Goal: Task Accomplishment & Management: Complete application form

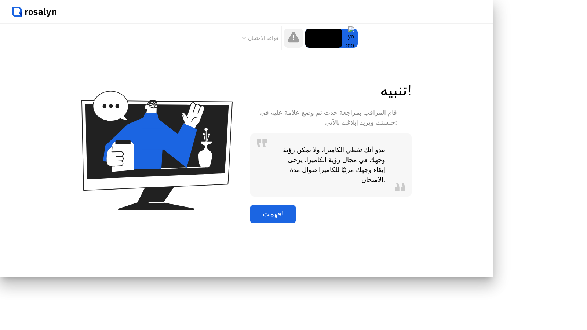
click at [294, 218] on div "فهمت!" at bounding box center [272, 214] width 41 height 8
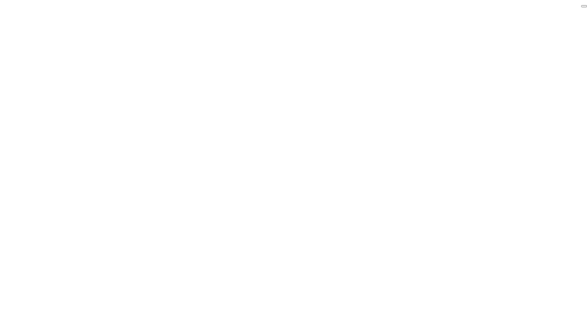
click div "End Proctoring Session"
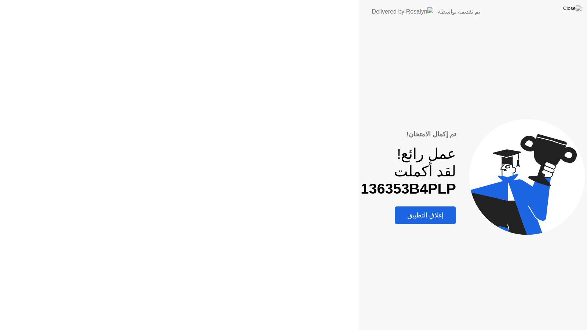
click at [358, 306] on div "تم إكمال الامتحان! عمل رائع! لقد أكملت 136353B4PLP إغلاق التطبيق" at bounding box center [472, 176] width 229 height 307
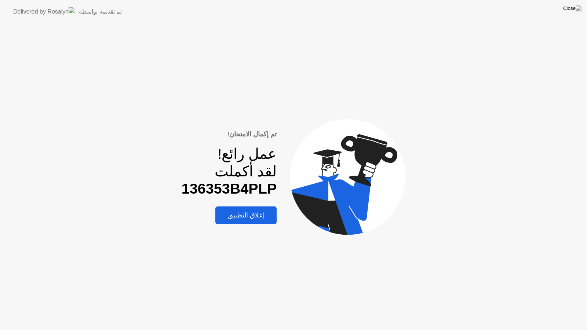
click at [249, 214] on div "إغلاق التطبيق" at bounding box center [246, 215] width 57 height 8
click at [249, 215] on div "إغلاق التطبيق" at bounding box center [246, 215] width 57 height 8
